Goal: Find specific page/section: Find specific page/section

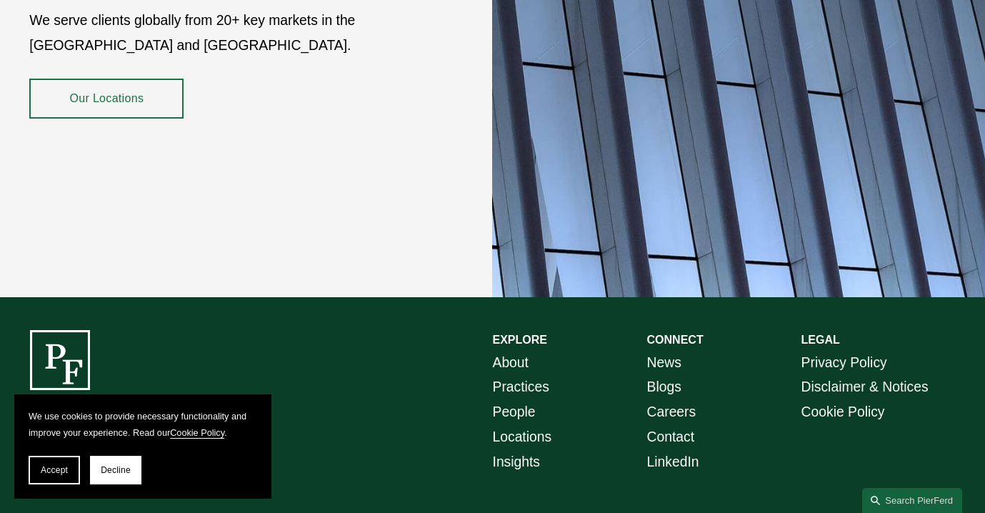
scroll to position [2518, 0]
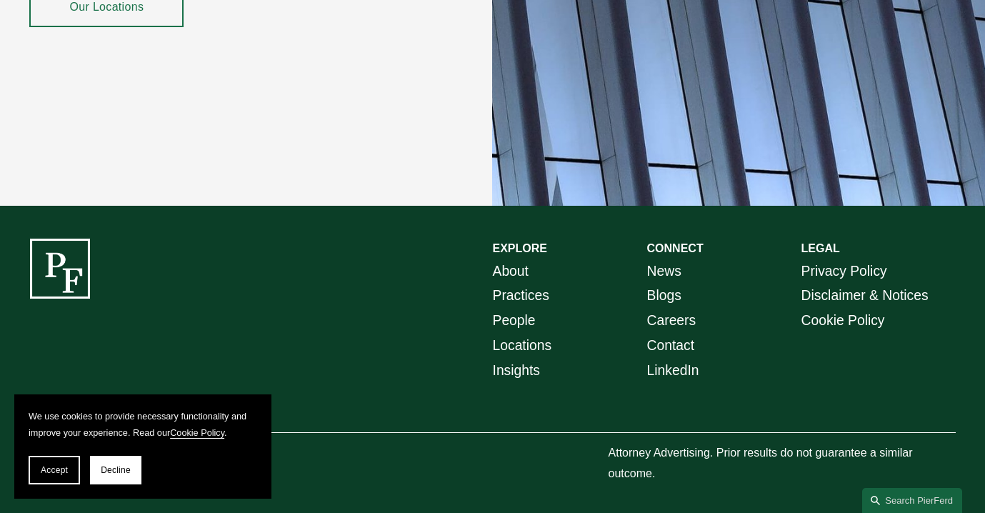
click at [521, 298] on link "Practices" at bounding box center [521, 295] width 56 height 25
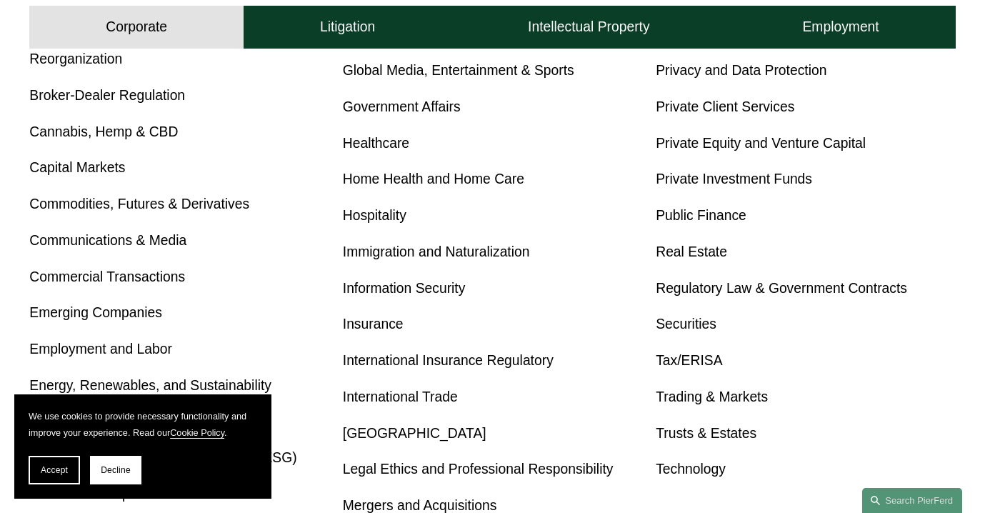
scroll to position [654, 0]
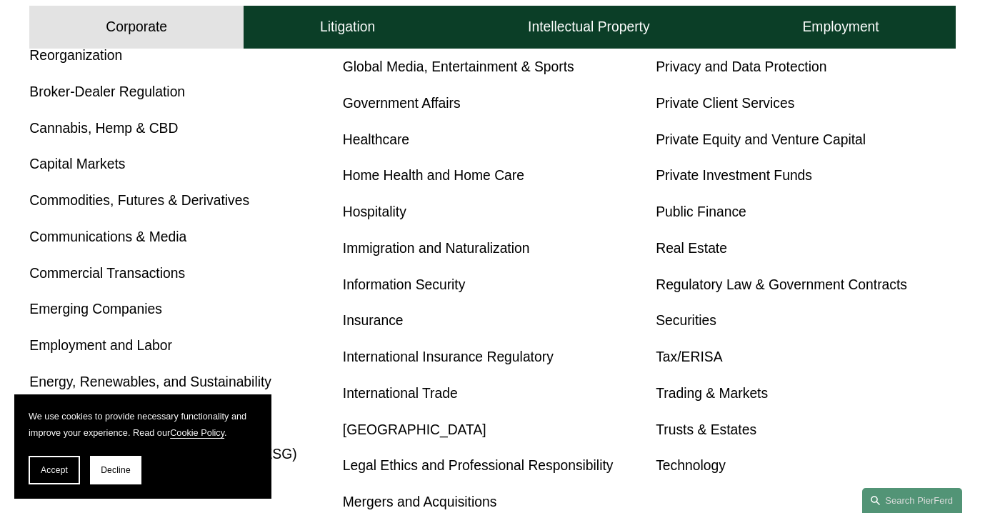
click at [389, 143] on link "Healthcare" at bounding box center [376, 139] width 66 height 15
